Goal: Feedback & Contribution: Contribute content

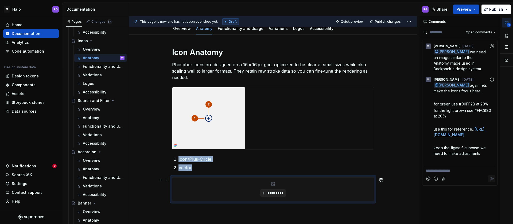
click at [271, 194] on span "*********" at bounding box center [275, 193] width 16 height 4
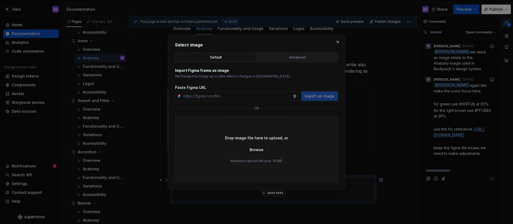
type textarea "*"
type input "[URL][DOMAIN_NAME]"
click at [323, 96] on span "Import as image" at bounding box center [320, 96] width 30 height 5
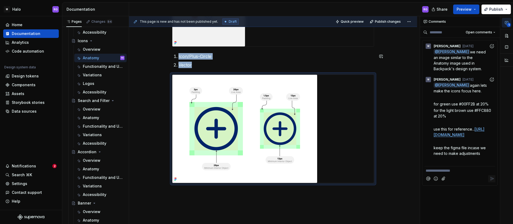
scroll to position [155, 0]
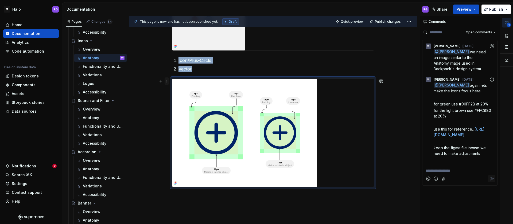
click at [166, 82] on span at bounding box center [167, 81] width 4 height 7
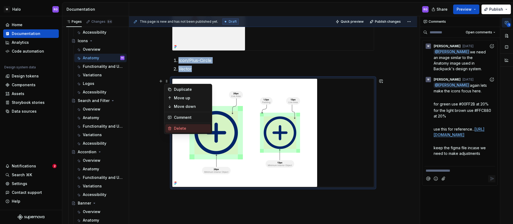
click at [184, 127] on div "Delete" at bounding box center [191, 128] width 35 height 5
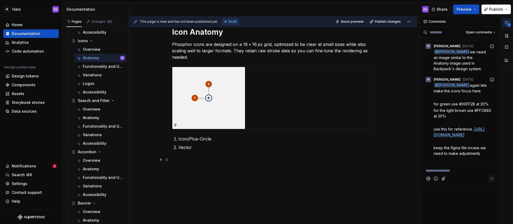
scroll to position [76, 0]
click at [182, 161] on div "Icon Anatomy Phosphor icons are designed on a 16 × 16 px grid, optimized to be …" at bounding box center [273, 119] width 288 height 210
click at [212, 186] on div "Icon Anatomy Phosphor icons are designed on a 16 × 16 px grid, optimized to be …" at bounding box center [273, 119] width 288 height 210
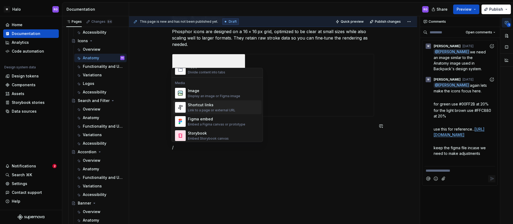
scroll to position [219, 0]
click at [196, 92] on div "Image Display an image or Figma image" at bounding box center [214, 92] width 52 height 10
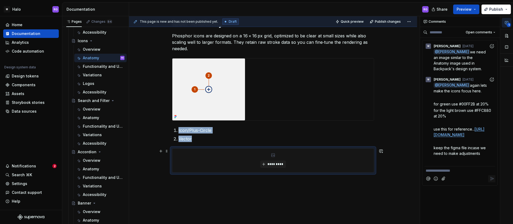
type textarea "*"
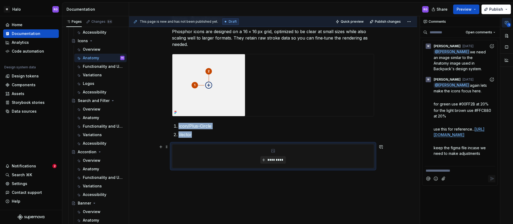
click at [272, 160] on span "*********" at bounding box center [275, 160] width 16 height 4
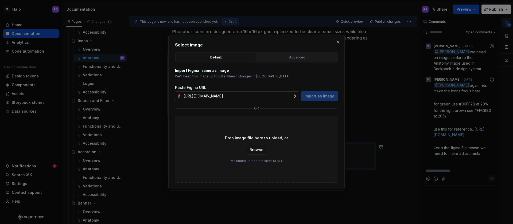
scroll to position [0, 106]
type input "[URL][DOMAIN_NAME]"
click at [313, 97] on span "Import as image" at bounding box center [320, 96] width 30 height 5
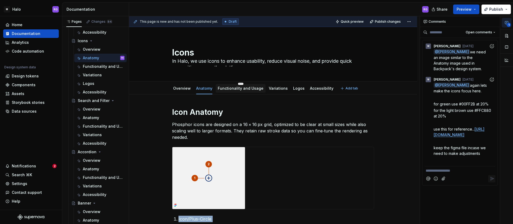
click at [242, 87] on link "Functionality and Usage" at bounding box center [241, 88] width 46 height 5
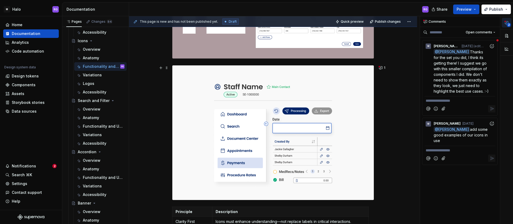
scroll to position [254, 0]
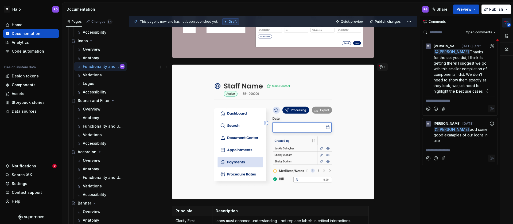
click at [381, 68] on button "1" at bounding box center [382, 66] width 10 height 7
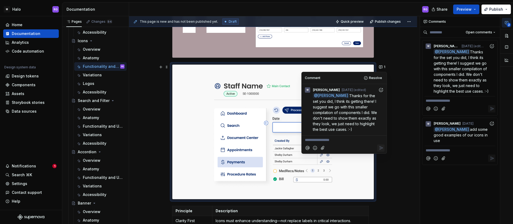
type textarea "*"
click at [316, 148] on icon "Add emoji" at bounding box center [315, 147] width 5 height 5
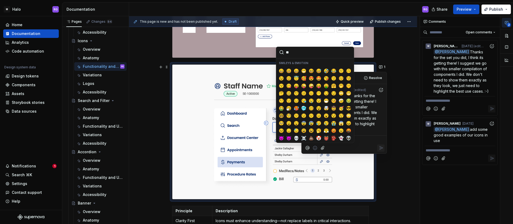
type input "***"
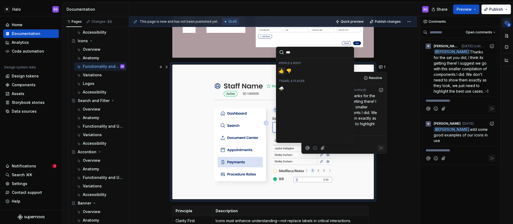
click at [280, 72] on span "👍️" at bounding box center [281, 70] width 4 height 5
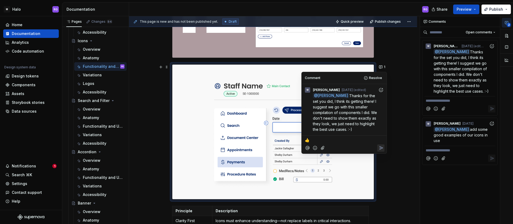
click at [382, 147] on icon "Reply" at bounding box center [381, 148] width 3 height 3
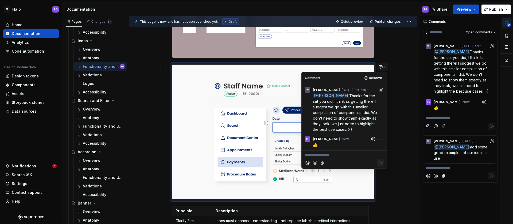
click at [382, 67] on button "1" at bounding box center [382, 66] width 10 height 7
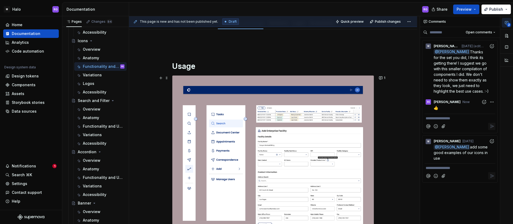
scroll to position [0, 0]
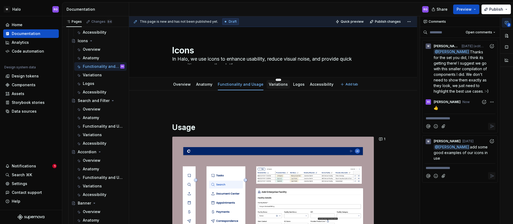
click at [271, 87] on div "Variations" at bounding box center [278, 84] width 19 height 5
click at [273, 84] on link "Variations" at bounding box center [278, 84] width 19 height 5
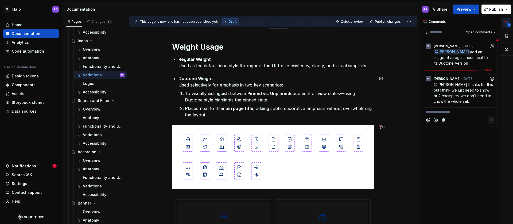
scroll to position [67, 0]
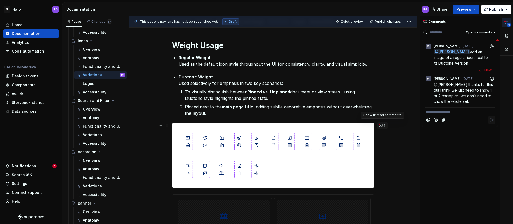
click at [381, 126] on button "1" at bounding box center [382, 125] width 10 height 7
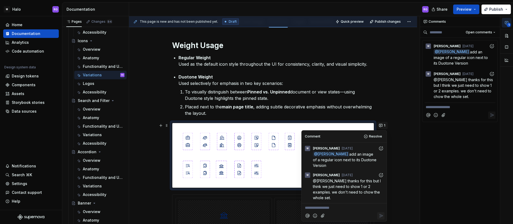
type textarea "*"
click at [381, 213] on icon "Reply" at bounding box center [381, 215] width 5 height 5
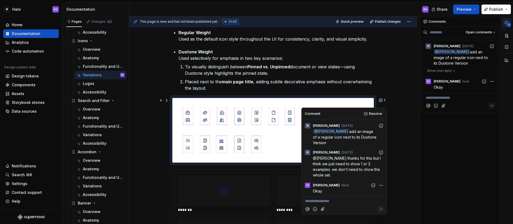
scroll to position [93, 0]
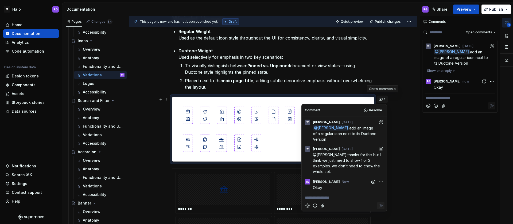
click at [380, 99] on button "1" at bounding box center [382, 99] width 10 height 7
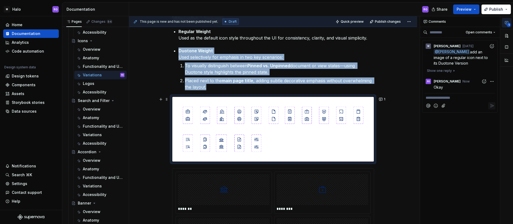
click at [253, 121] on img at bounding box center [273, 129] width 202 height 65
click at [257, 119] on img at bounding box center [273, 129] width 202 height 65
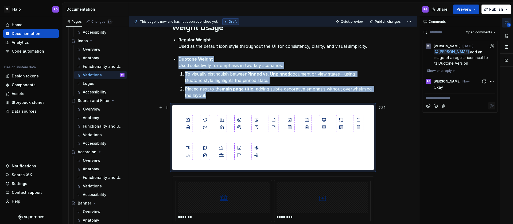
scroll to position [86, 0]
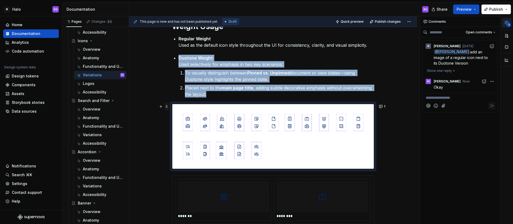
click at [165, 106] on span at bounding box center [167, 106] width 4 height 7
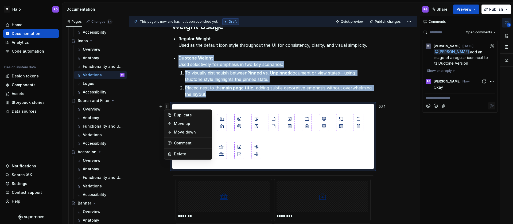
scroll to position [86, 0]
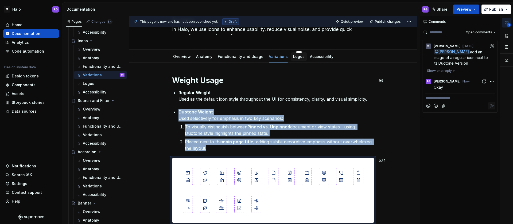
scroll to position [28, 0]
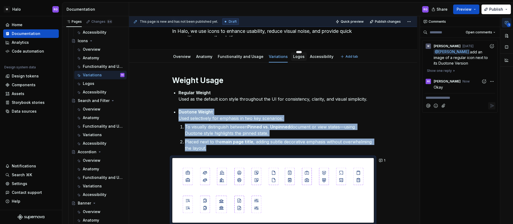
click at [294, 58] on link "Logos" at bounding box center [298, 56] width 11 height 5
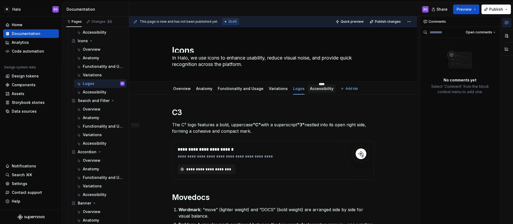
click at [310, 89] on link "Accessibility" at bounding box center [322, 88] width 24 height 5
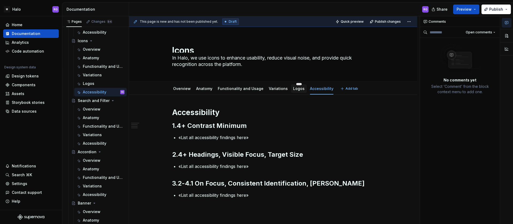
click at [294, 90] on link "Logos" at bounding box center [298, 88] width 11 height 5
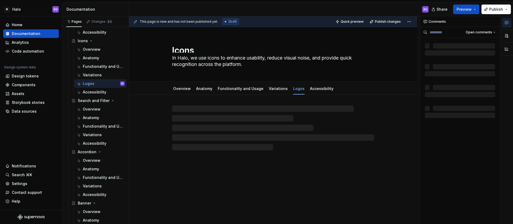
type textarea "*"
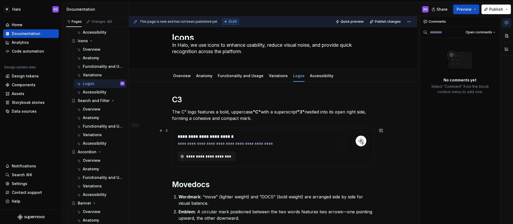
scroll to position [14, 0]
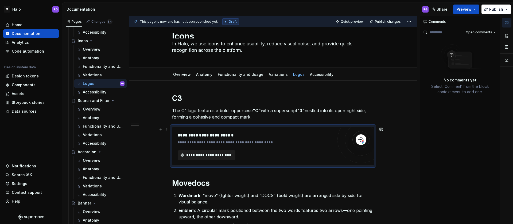
click at [214, 156] on span "**********" at bounding box center [209, 155] width 47 height 5
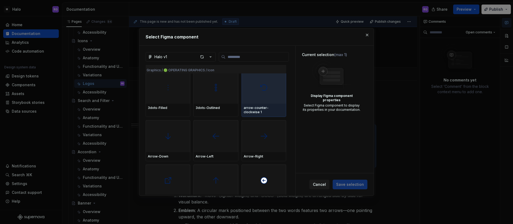
scroll to position [57, 0]
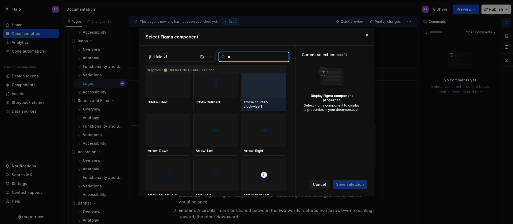
type input "***"
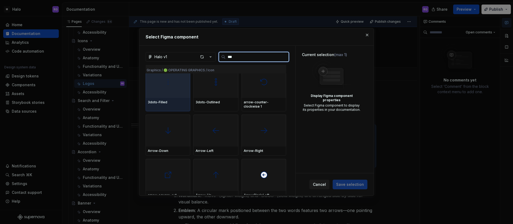
scroll to position [0, 0]
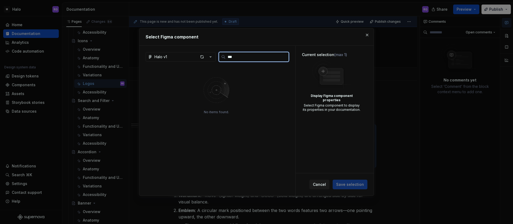
click at [283, 57] on input "***" at bounding box center [257, 56] width 63 height 5
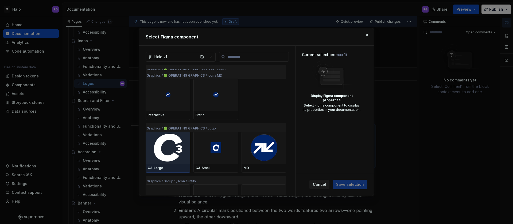
scroll to position [1509, 0]
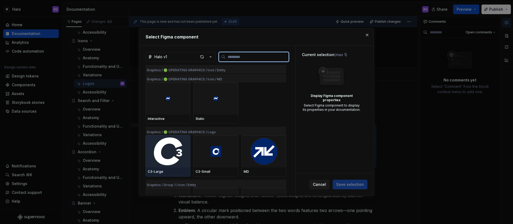
click at [167, 154] on img at bounding box center [168, 152] width 40 height 28
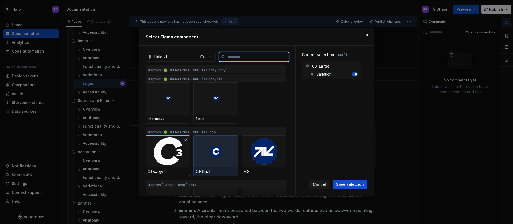
click at [217, 152] on img at bounding box center [216, 151] width 11 height 11
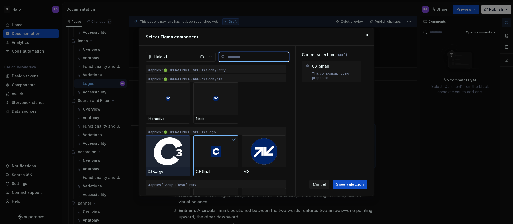
click at [174, 148] on img at bounding box center [168, 152] width 40 height 28
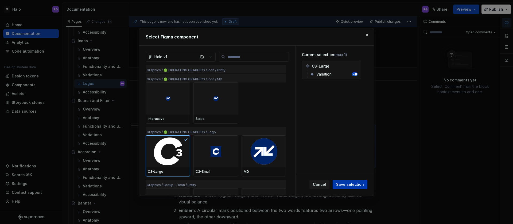
click at [349, 185] on span "Save selection" at bounding box center [350, 184] width 28 height 5
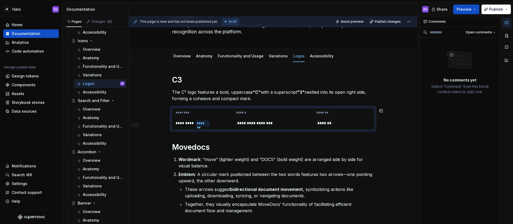
scroll to position [35, 0]
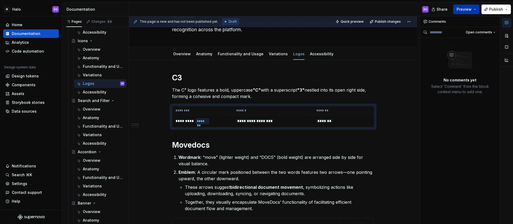
click at [475, 11] on button "Preview" at bounding box center [466, 10] width 26 height 10
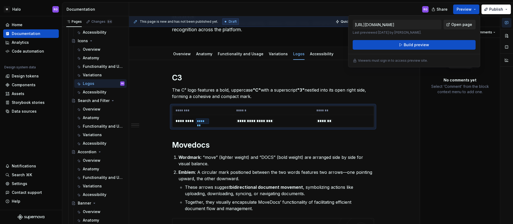
click at [460, 27] on span "Open page" at bounding box center [462, 24] width 21 height 5
click at [446, 131] on div "Comments Open comments No comments yet Select ‘Comment’ from the block context …" at bounding box center [460, 120] width 80 height 208
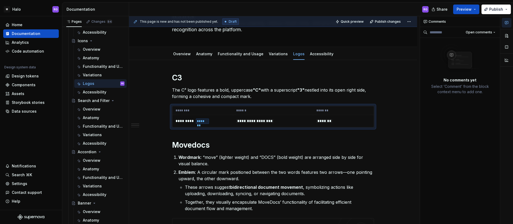
click at [390, 6] on div "RG" at bounding box center [281, 9] width 304 height 14
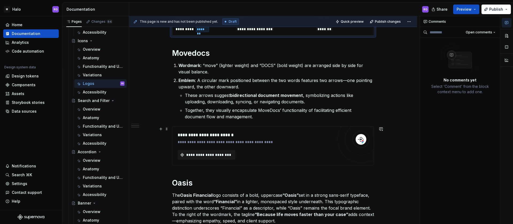
scroll to position [128, 0]
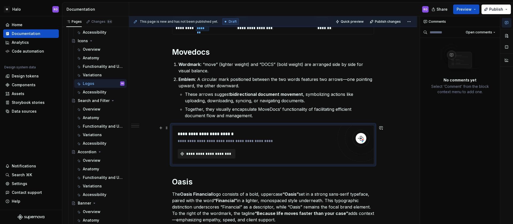
click at [219, 150] on button "**********" at bounding box center [207, 154] width 58 height 10
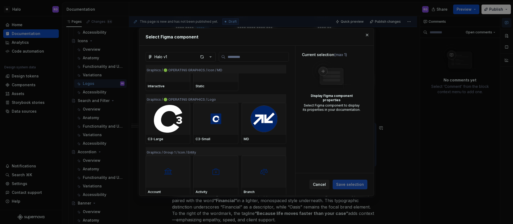
scroll to position [1536, 0]
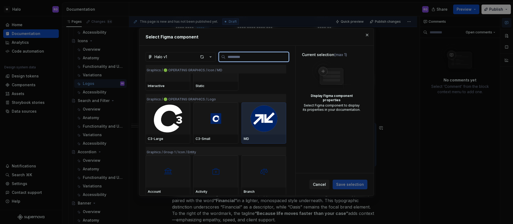
click at [262, 124] on img at bounding box center [264, 118] width 27 height 27
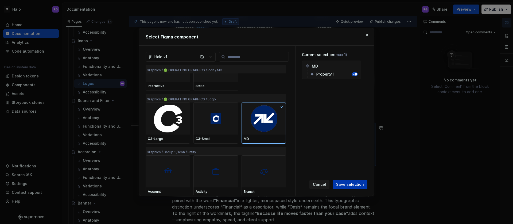
click at [350, 184] on span "Save selection" at bounding box center [350, 184] width 28 height 5
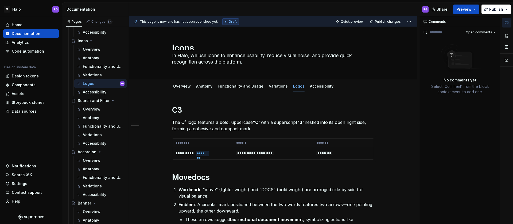
scroll to position [0, 0]
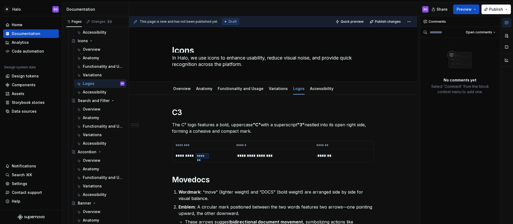
type textarea "*"
